Goal: Task Accomplishment & Management: Complete application form

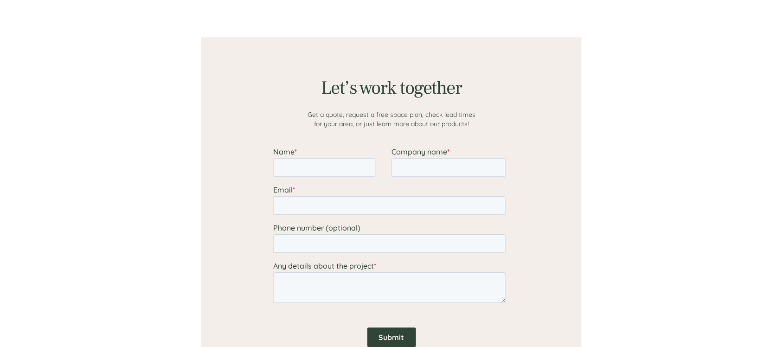
type input "[PERSON_NAME]"
type input "[EMAIL_ADDRESS][DOMAIN_NAME]"
type input "[PHONE_NUMBER]"
click at [428, 167] on input "Company name *" at bounding box center [448, 167] width 115 height 19
type input "RRS"
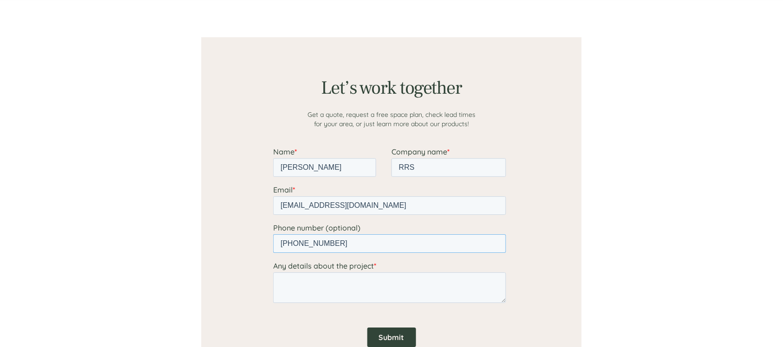
click at [359, 246] on input "[PHONE_NUMBER]" at bounding box center [389, 243] width 233 height 19
drag, startPoint x: 359, startPoint y: 246, endPoint x: 290, endPoint y: 244, distance: 68.7
click at [290, 244] on input "[PHONE_NUMBER]" at bounding box center [389, 243] width 233 height 19
type input "+"
click at [331, 288] on textarea "Any details about the project *" at bounding box center [389, 287] width 233 height 31
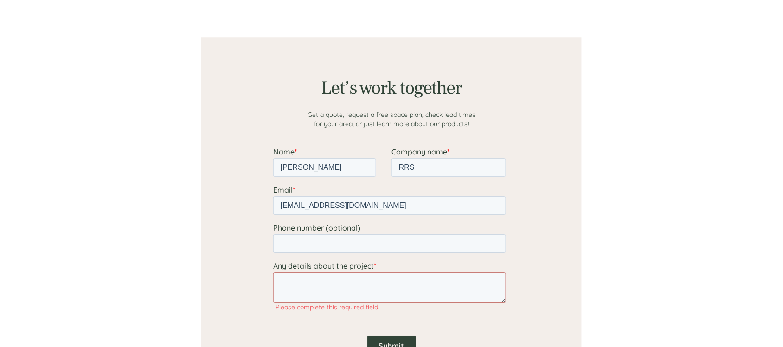
click at [395, 336] on input "Submit" at bounding box center [391, 344] width 49 height 19
click at [332, 280] on textarea "Any details about the project *" at bounding box center [389, 287] width 233 height 31
type textarea "None"
click at [397, 335] on input "Submit" at bounding box center [391, 336] width 49 height 19
